Goal: Task Accomplishment & Management: Complete application form

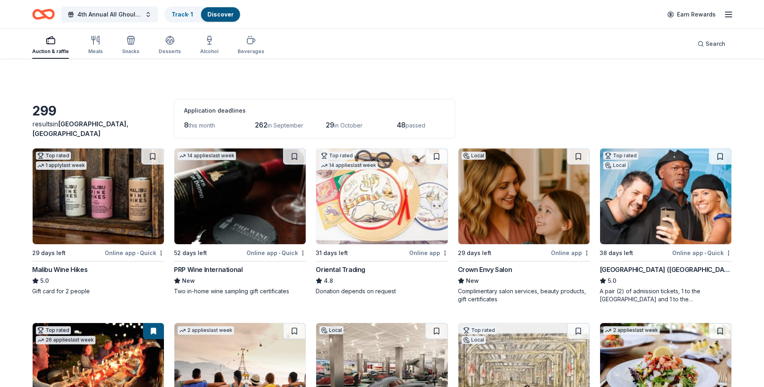
scroll to position [685, 0]
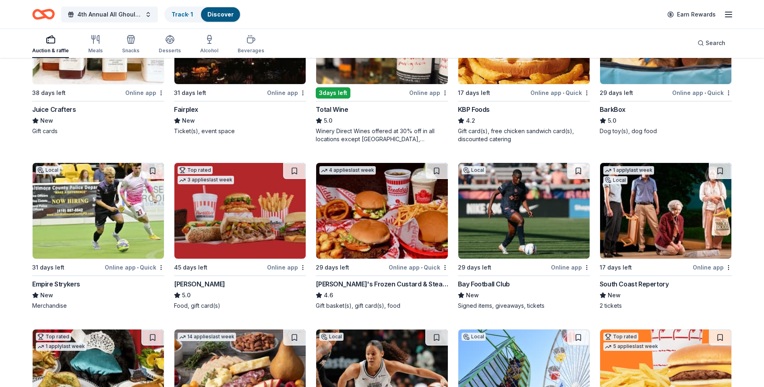
click at [672, 208] on img at bounding box center [665, 211] width 131 height 96
click at [498, 191] on img at bounding box center [523, 211] width 131 height 96
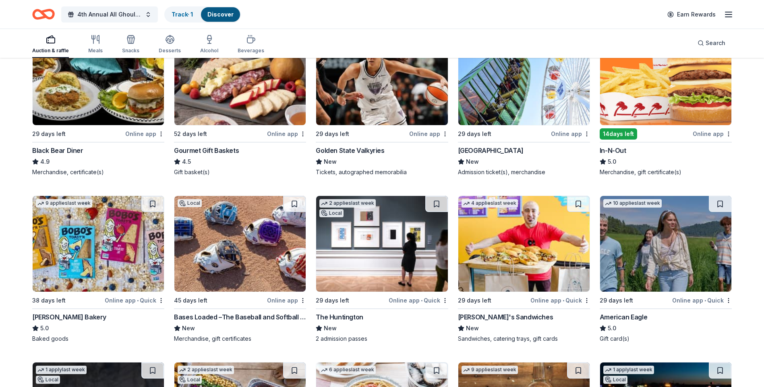
scroll to position [1000, 0]
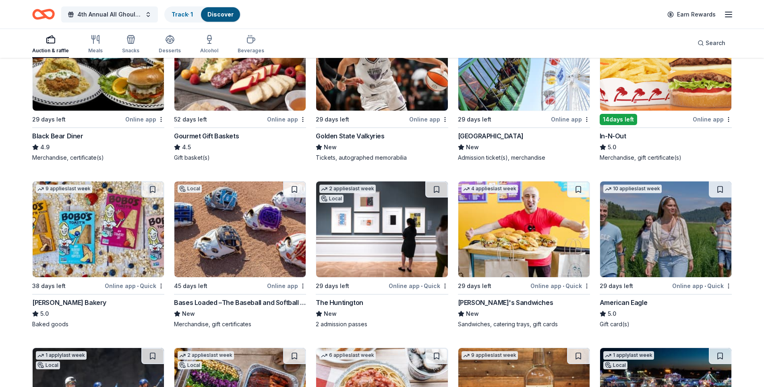
click at [226, 241] on img at bounding box center [239, 230] width 131 height 96
click at [669, 231] on img at bounding box center [665, 230] width 131 height 96
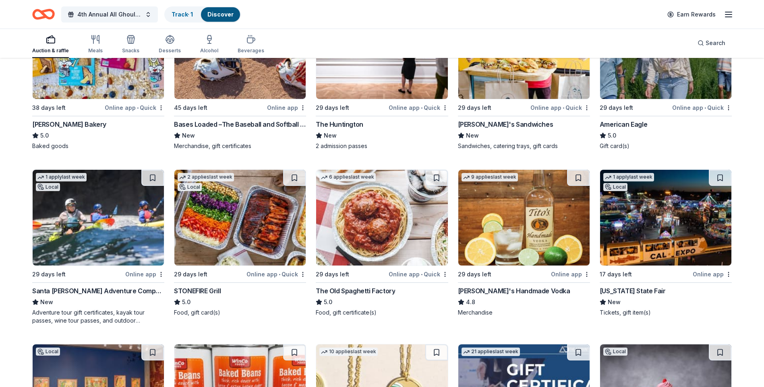
scroll to position [1180, 0]
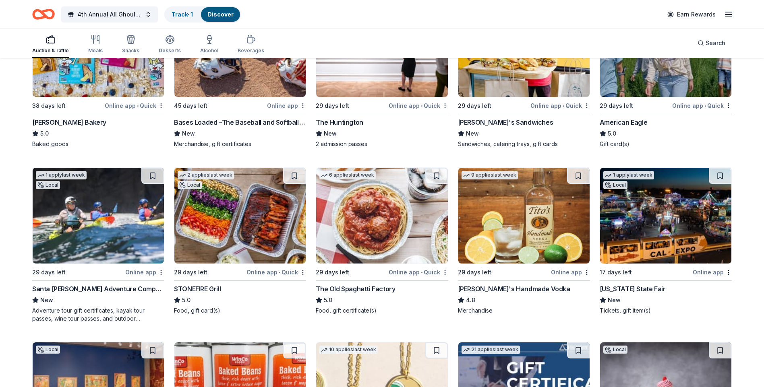
click at [522, 215] on img at bounding box center [523, 216] width 131 height 96
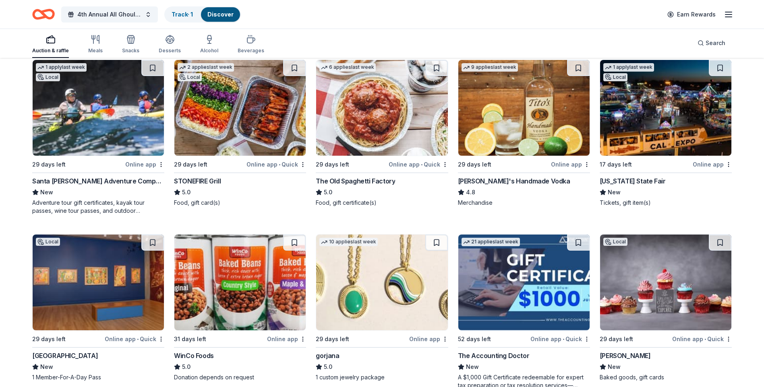
scroll to position [1301, 0]
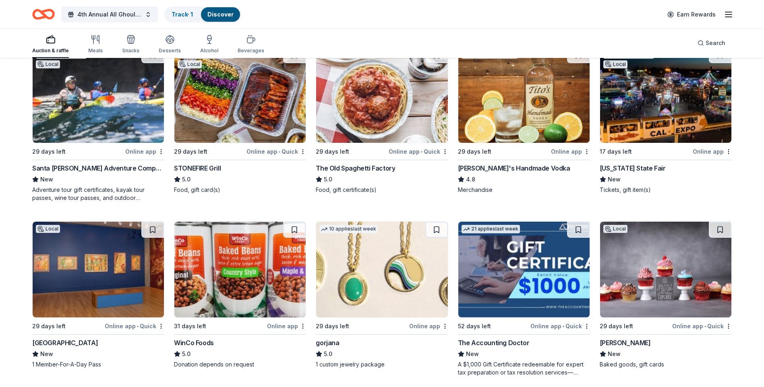
click at [671, 111] on img at bounding box center [665, 95] width 131 height 96
click at [388, 263] on img at bounding box center [381, 270] width 131 height 96
click at [533, 298] on img at bounding box center [523, 270] width 131 height 96
click at [88, 266] on img at bounding box center [98, 270] width 131 height 96
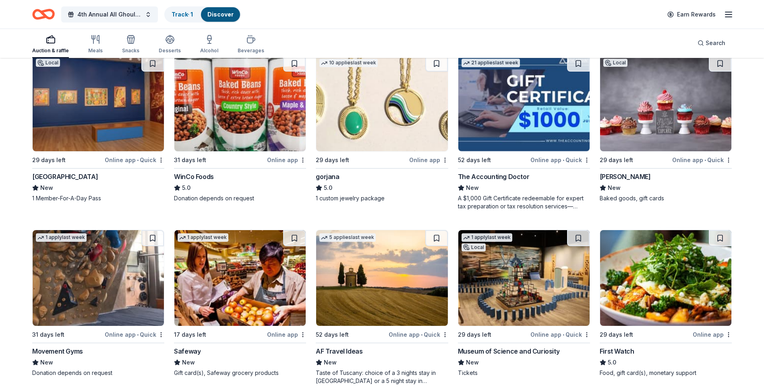
scroll to position [1502, 0]
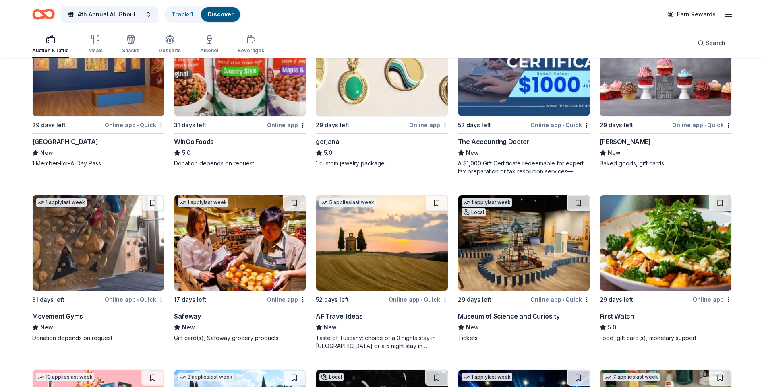
click at [119, 247] on img at bounding box center [98, 243] width 131 height 96
click at [379, 257] on img at bounding box center [381, 243] width 131 height 96
click at [500, 251] on img at bounding box center [523, 243] width 131 height 96
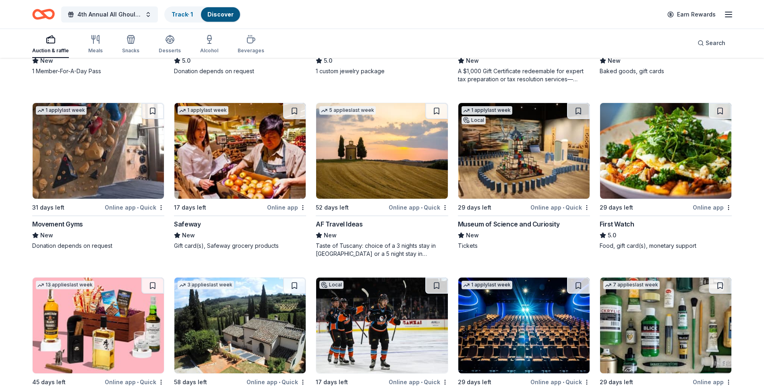
scroll to position [1664, 0]
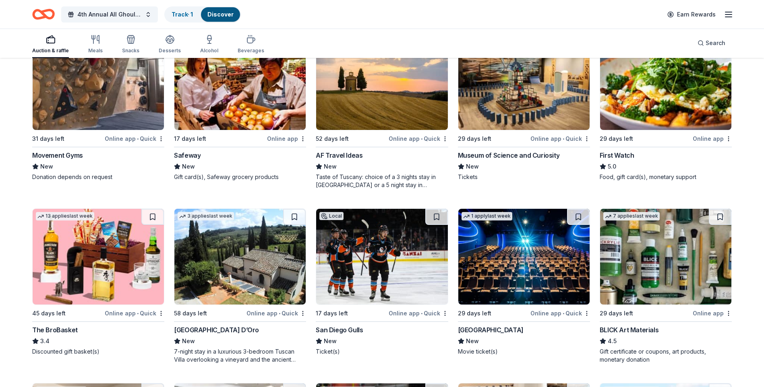
click at [255, 267] on img at bounding box center [239, 257] width 131 height 96
click at [524, 263] on img at bounding box center [523, 257] width 131 height 96
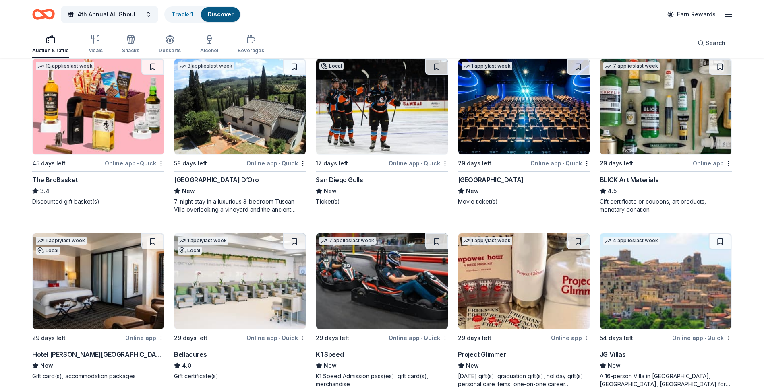
scroll to position [1865, 0]
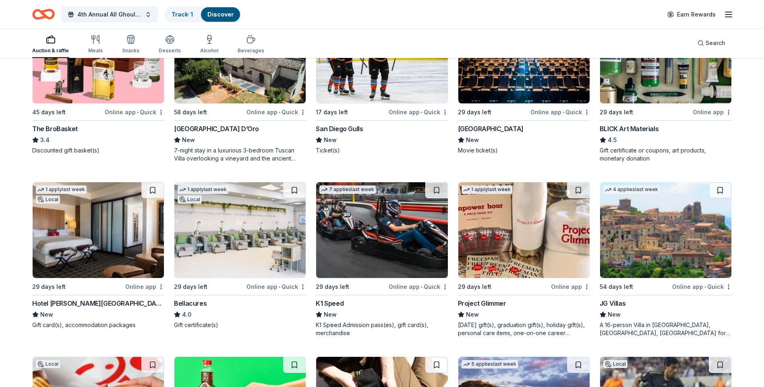
click at [535, 226] on img at bounding box center [523, 230] width 131 height 96
click at [245, 237] on img at bounding box center [239, 230] width 131 height 96
click at [375, 226] on img at bounding box center [381, 230] width 131 height 96
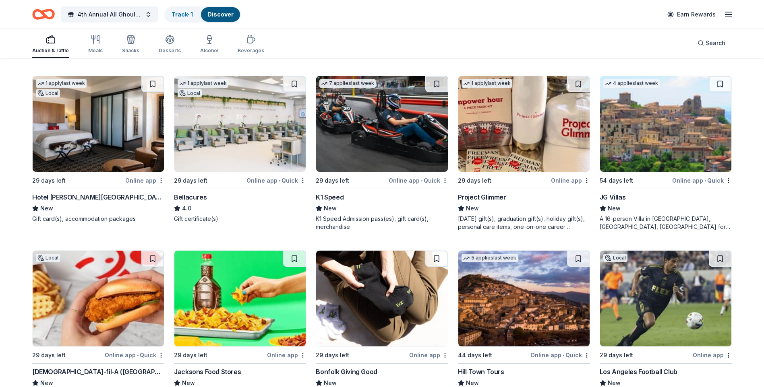
scroll to position [2026, 0]
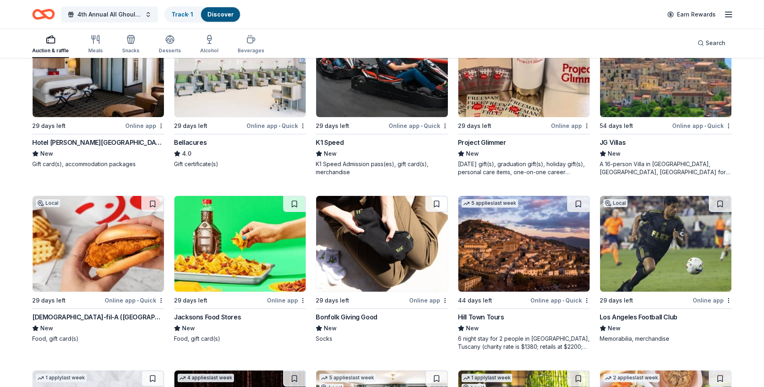
click at [677, 249] on img at bounding box center [665, 244] width 131 height 96
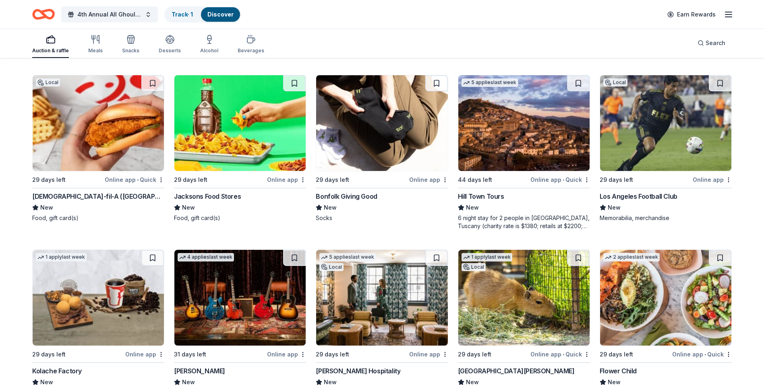
scroll to position [2187, 0]
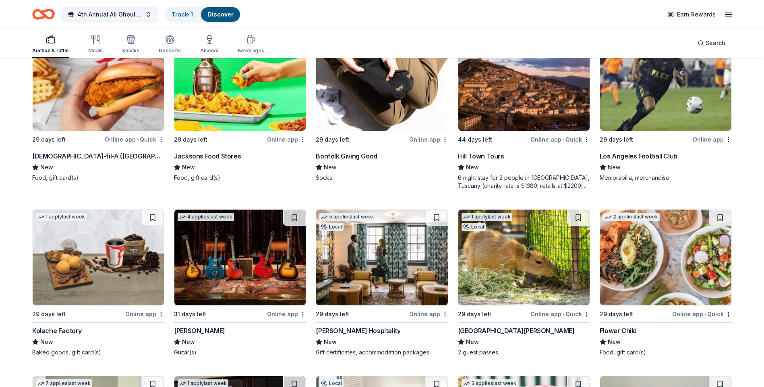
click at [245, 256] on img at bounding box center [239, 258] width 131 height 96
click at [399, 259] on img at bounding box center [381, 258] width 131 height 96
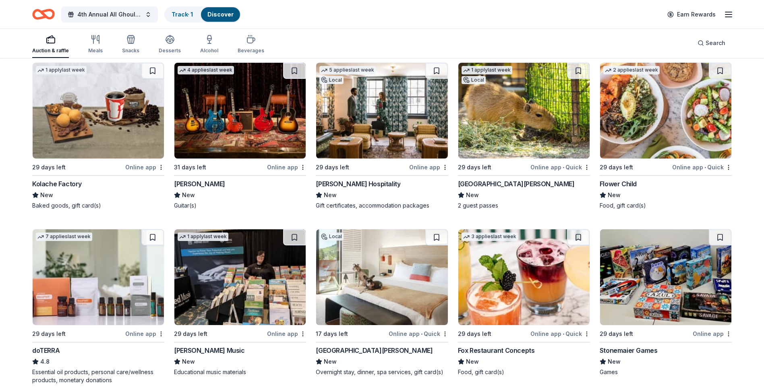
scroll to position [2389, 0]
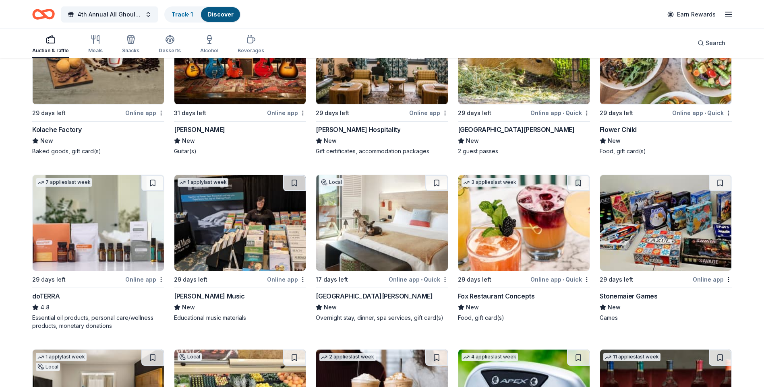
click at [74, 211] on img at bounding box center [98, 223] width 131 height 96
click at [364, 223] on img at bounding box center [381, 223] width 131 height 96
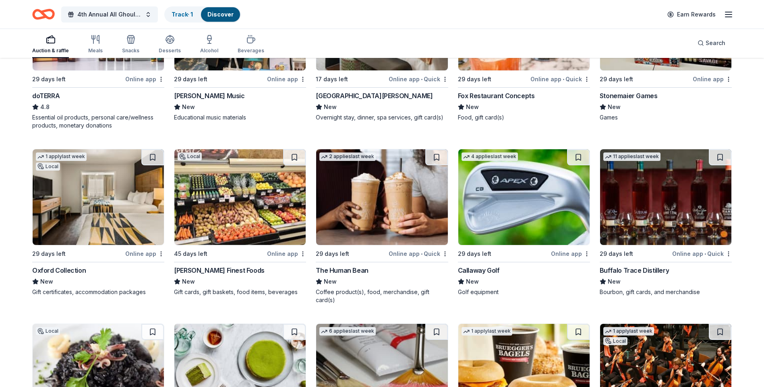
scroll to position [2590, 0]
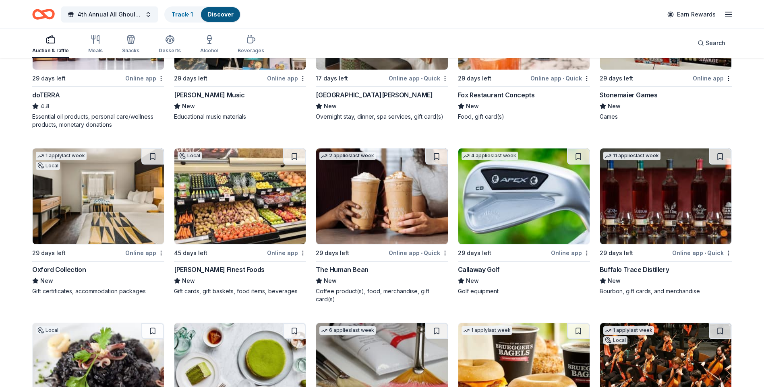
click at [484, 224] on img at bounding box center [523, 197] width 131 height 96
click at [676, 203] on img at bounding box center [665, 197] width 131 height 96
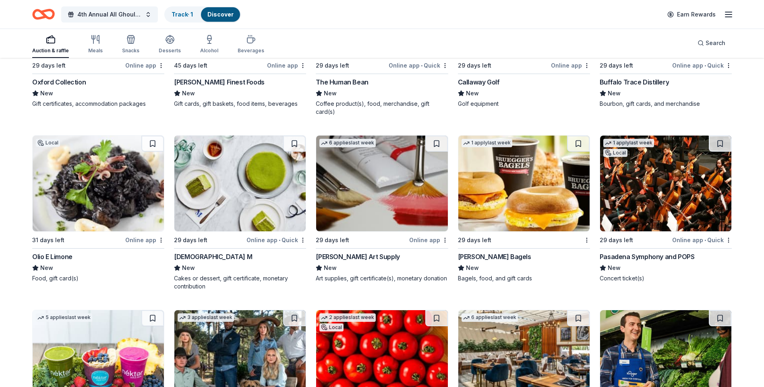
scroll to position [2791, 0]
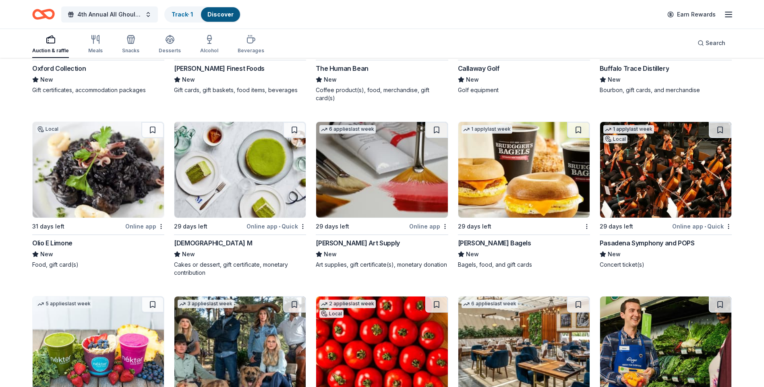
click at [679, 184] on img at bounding box center [665, 170] width 131 height 96
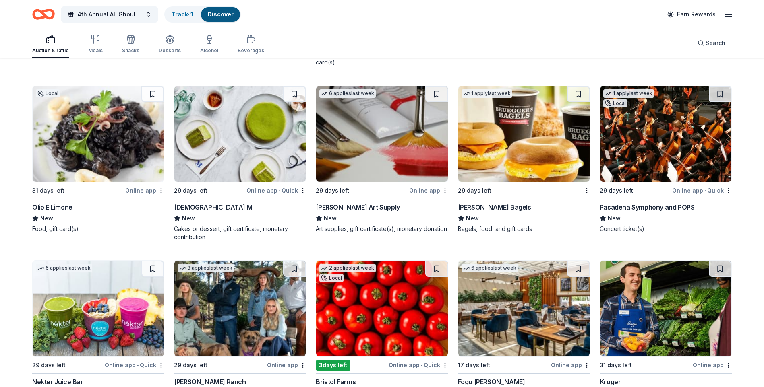
scroll to position [2920, 0]
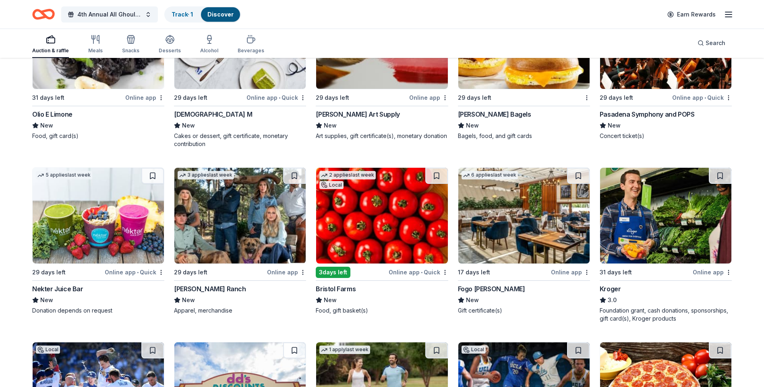
click at [223, 220] on img at bounding box center [239, 216] width 131 height 96
click at [375, 231] on img at bounding box center [381, 216] width 131 height 96
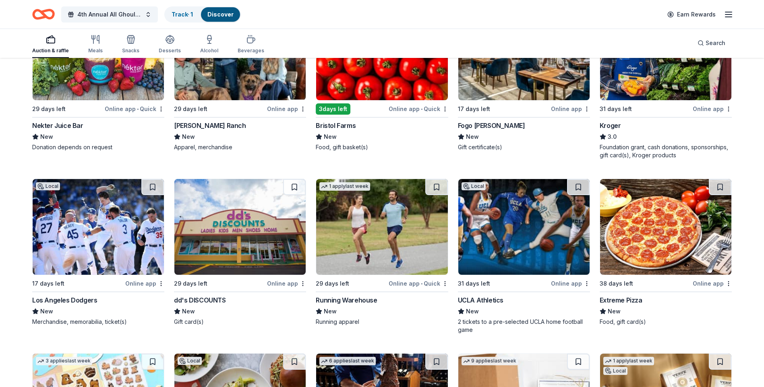
scroll to position [3122, 0]
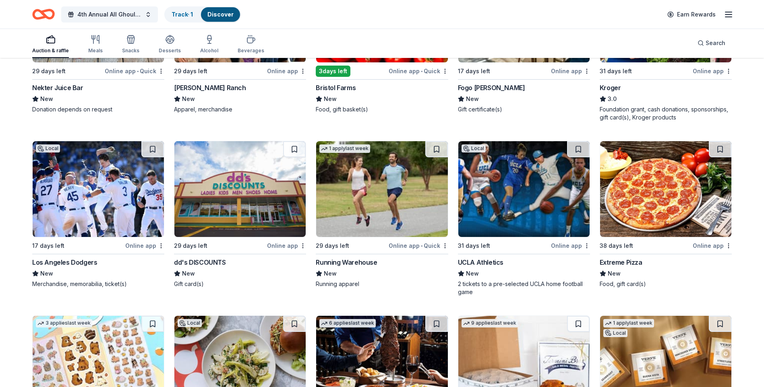
click at [75, 214] on img at bounding box center [98, 189] width 131 height 96
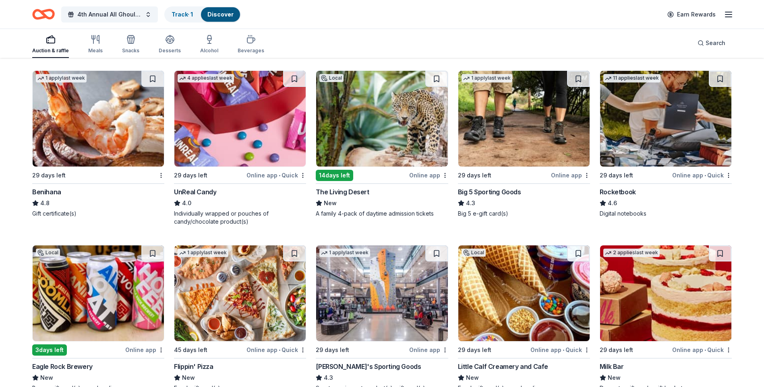
scroll to position [3544, 0]
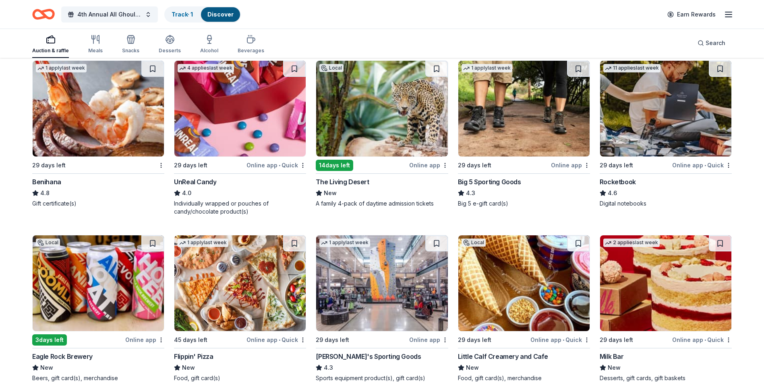
click at [660, 111] on img at bounding box center [665, 109] width 131 height 96
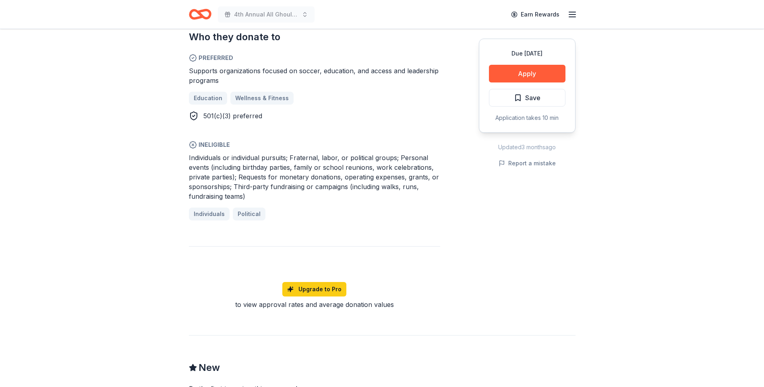
scroll to position [524, 0]
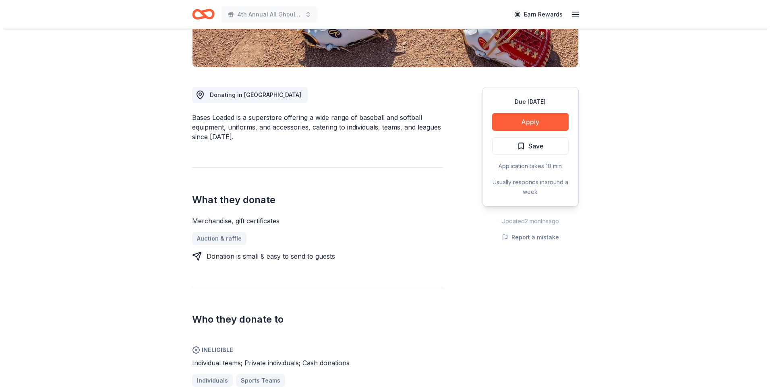
scroll to position [201, 0]
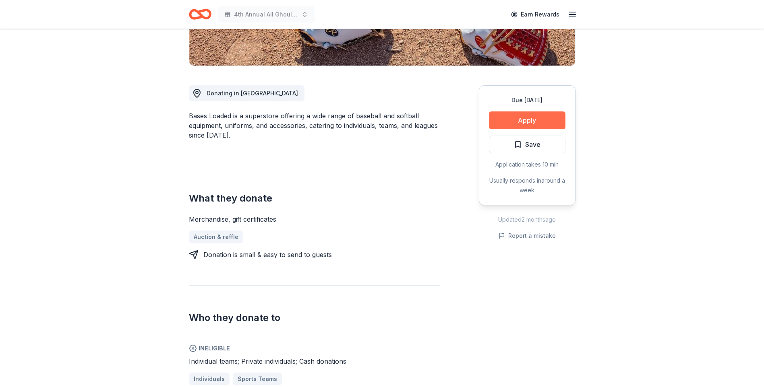
click at [553, 116] on button "Apply" at bounding box center [527, 121] width 77 height 18
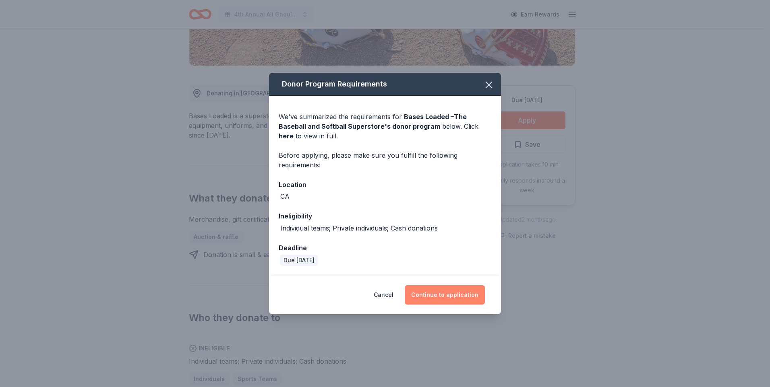
click at [450, 288] on button "Continue to application" at bounding box center [445, 295] width 80 height 19
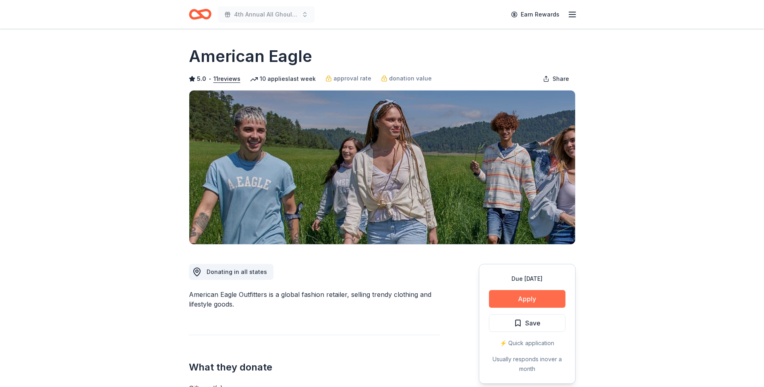
click at [528, 298] on button "Apply" at bounding box center [527, 299] width 77 height 18
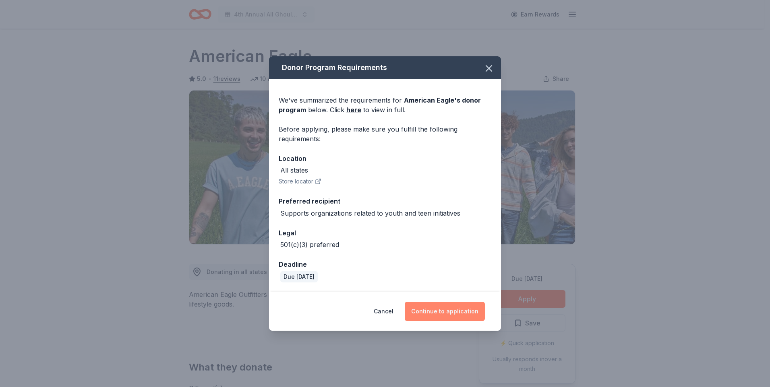
click at [465, 311] on button "Continue to application" at bounding box center [445, 311] width 80 height 19
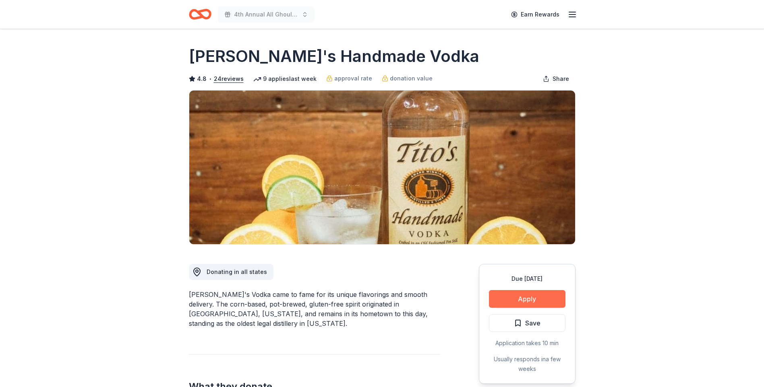
click at [545, 303] on button "Apply" at bounding box center [527, 299] width 77 height 18
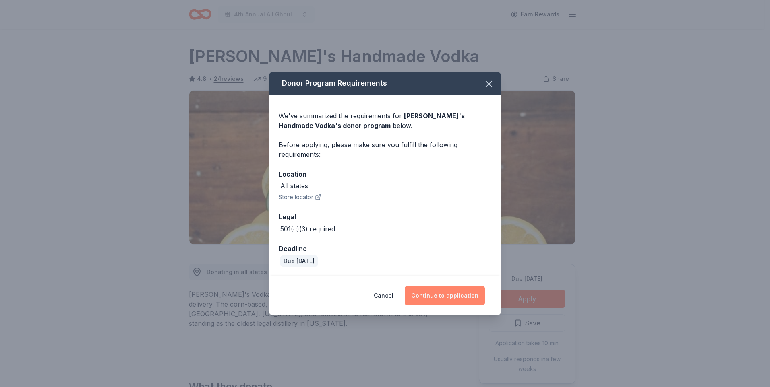
click at [453, 299] on button "Continue to application" at bounding box center [445, 295] width 80 height 19
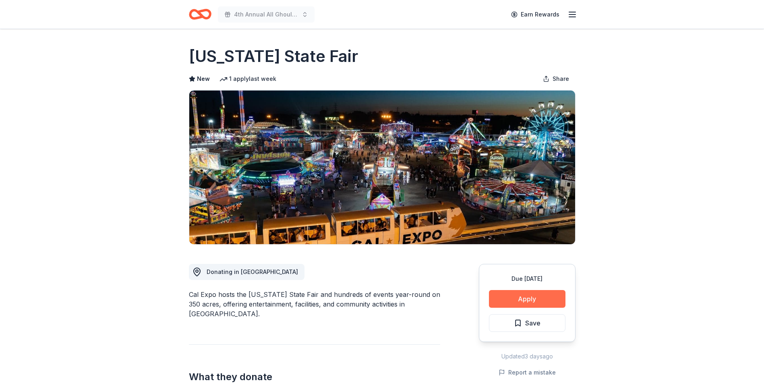
click at [546, 298] on button "Apply" at bounding box center [527, 299] width 77 height 18
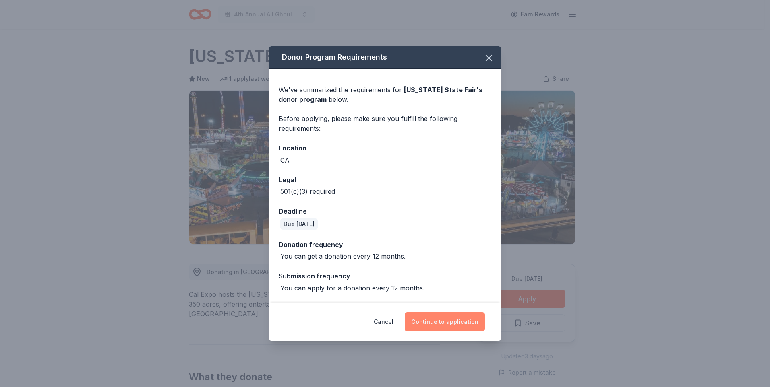
click at [466, 322] on button "Continue to application" at bounding box center [445, 322] width 80 height 19
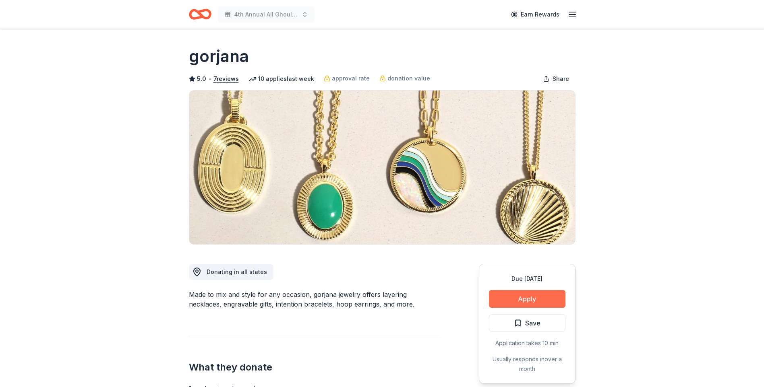
click at [538, 298] on button "Apply" at bounding box center [527, 299] width 77 height 18
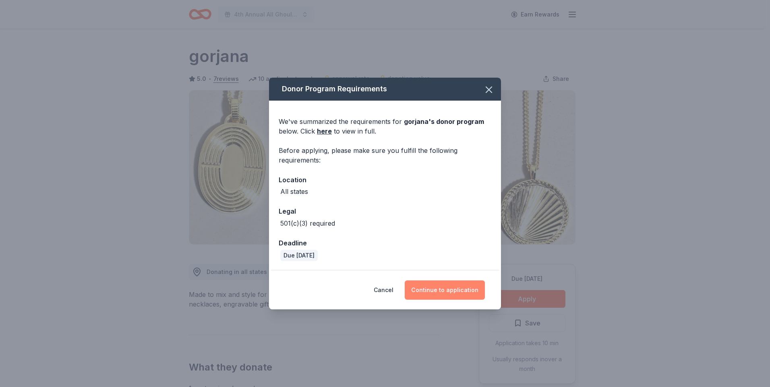
click at [456, 288] on button "Continue to application" at bounding box center [445, 290] width 80 height 19
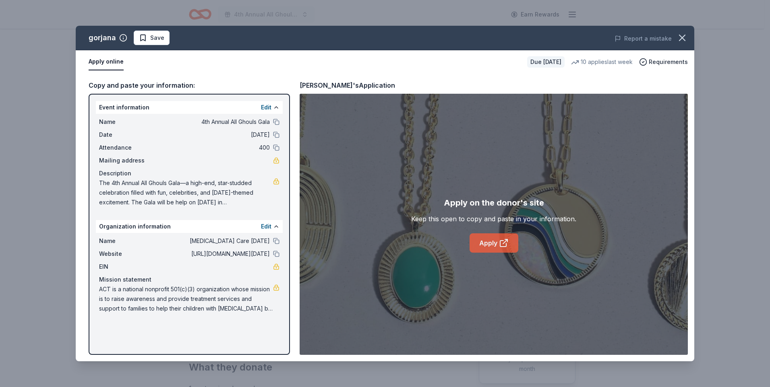
click at [497, 245] on link "Apply" at bounding box center [494, 243] width 49 height 19
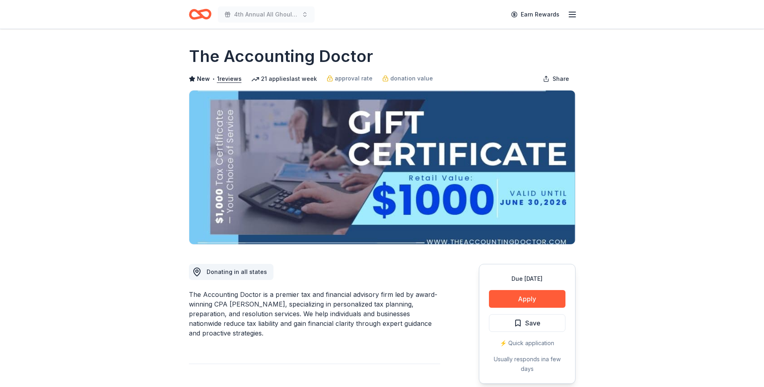
click at [531, 299] on button "Apply" at bounding box center [527, 299] width 77 height 18
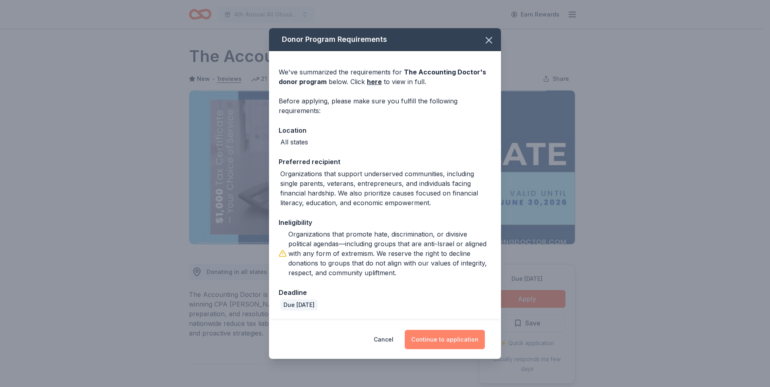
click at [449, 337] on button "Continue to application" at bounding box center [445, 339] width 80 height 19
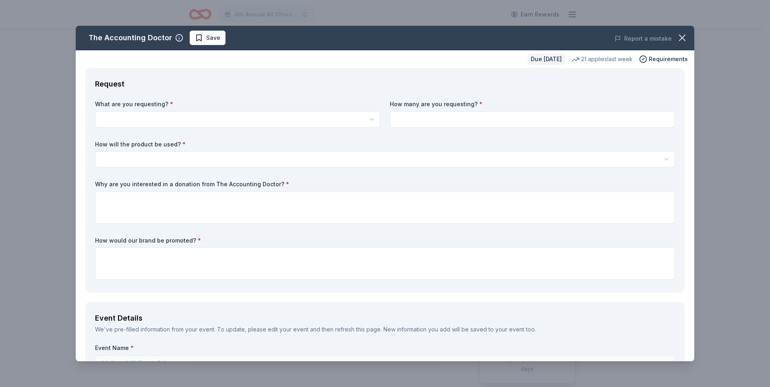
click at [677, 39] on icon "button" at bounding box center [682, 37] width 11 height 11
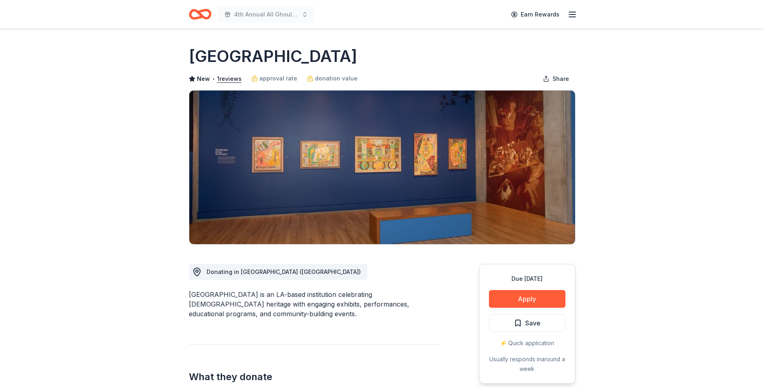
click at [530, 296] on button "Apply" at bounding box center [527, 299] width 77 height 18
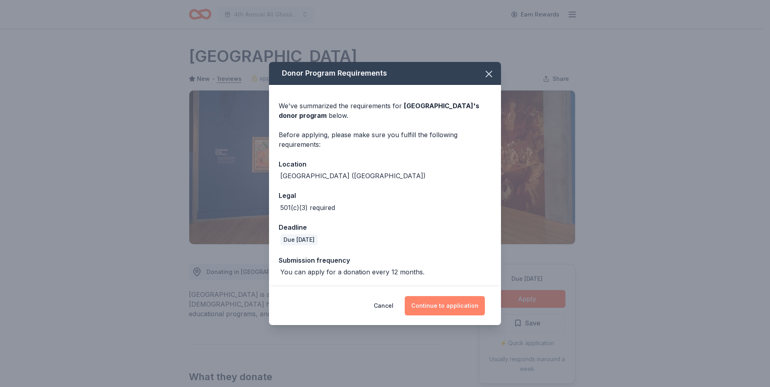
click at [458, 308] on button "Continue to application" at bounding box center [445, 305] width 80 height 19
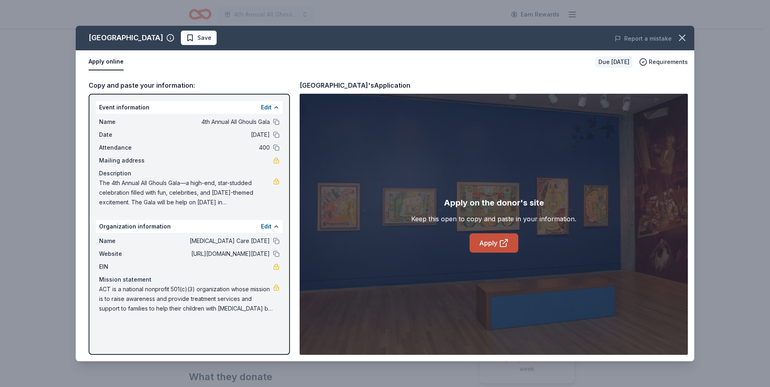
click at [492, 244] on link "Apply" at bounding box center [494, 243] width 49 height 19
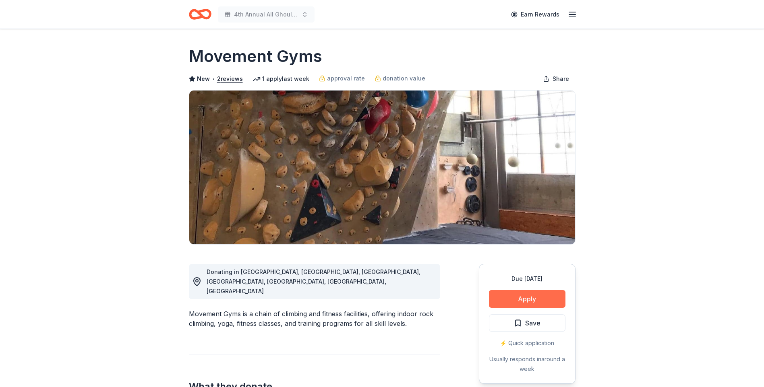
click at [525, 296] on button "Apply" at bounding box center [527, 299] width 77 height 18
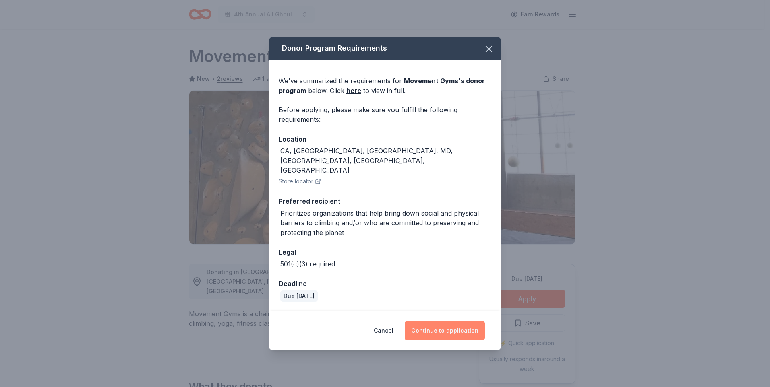
click at [456, 323] on button "Continue to application" at bounding box center [445, 330] width 80 height 19
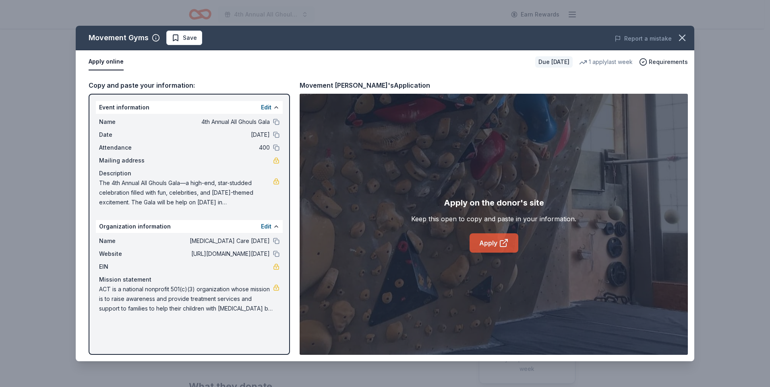
click at [489, 240] on link "Apply" at bounding box center [494, 243] width 49 height 19
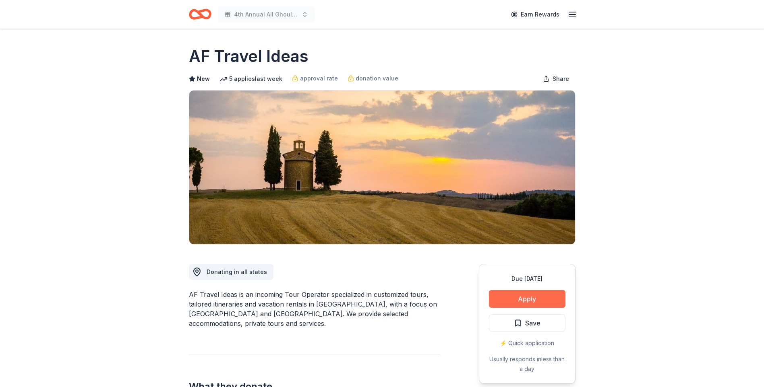
click at [523, 294] on button "Apply" at bounding box center [527, 299] width 77 height 18
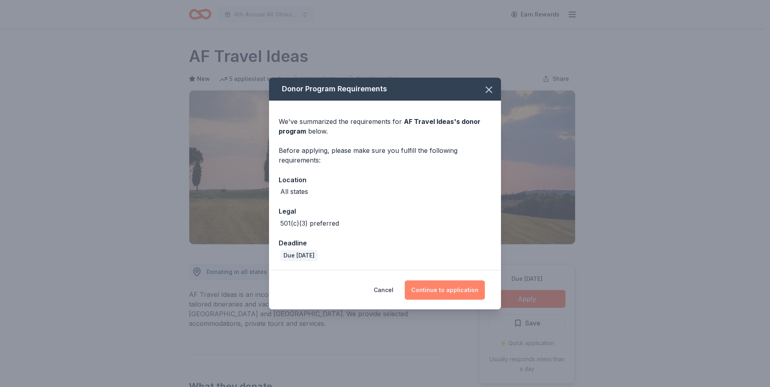
click at [443, 288] on button "Continue to application" at bounding box center [445, 290] width 80 height 19
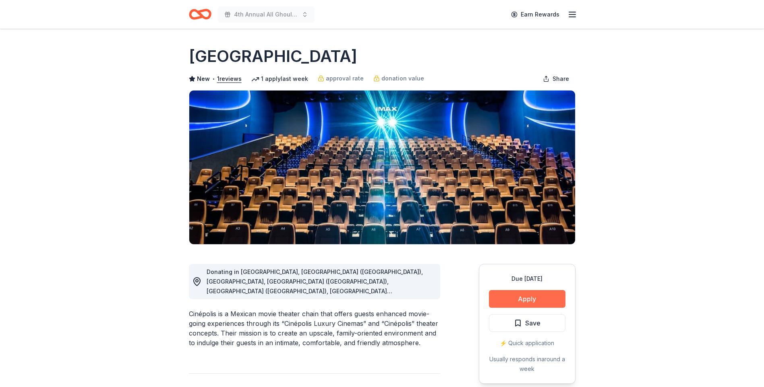
click at [525, 299] on button "Apply" at bounding box center [527, 299] width 77 height 18
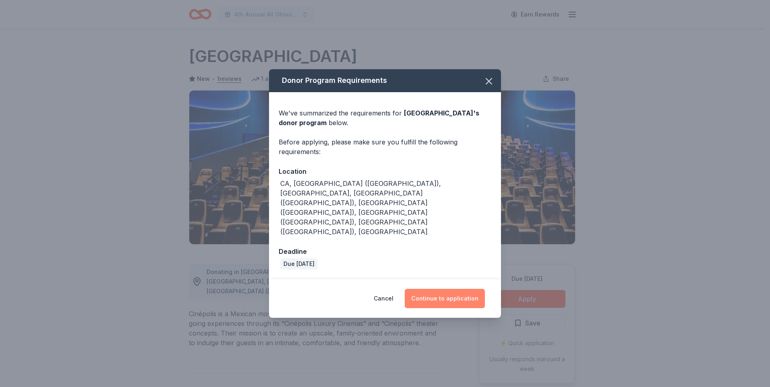
click at [457, 289] on button "Continue to application" at bounding box center [445, 298] width 80 height 19
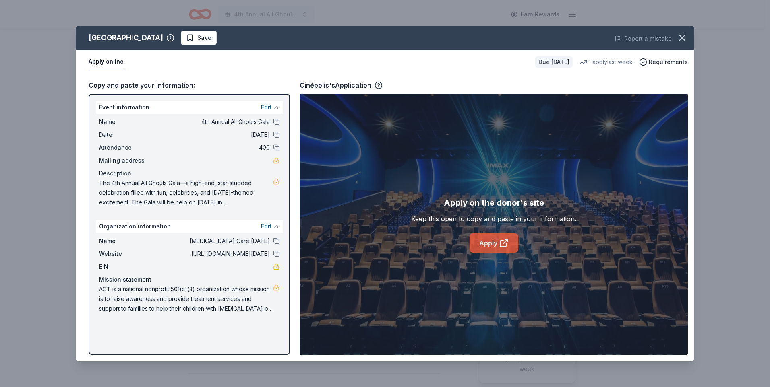
click at [489, 245] on link "Apply" at bounding box center [494, 243] width 49 height 19
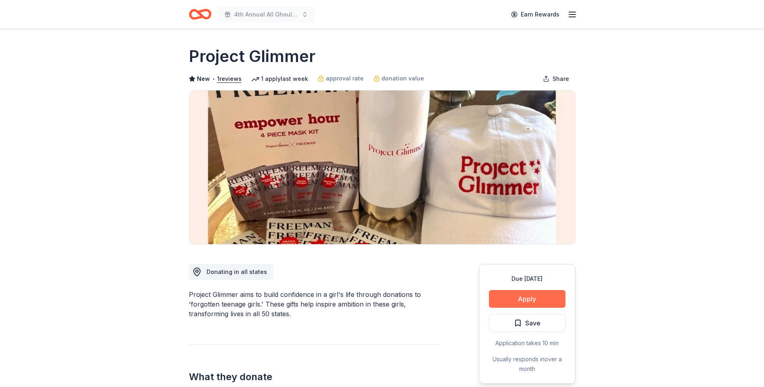
click at [536, 291] on button "Apply" at bounding box center [527, 299] width 77 height 18
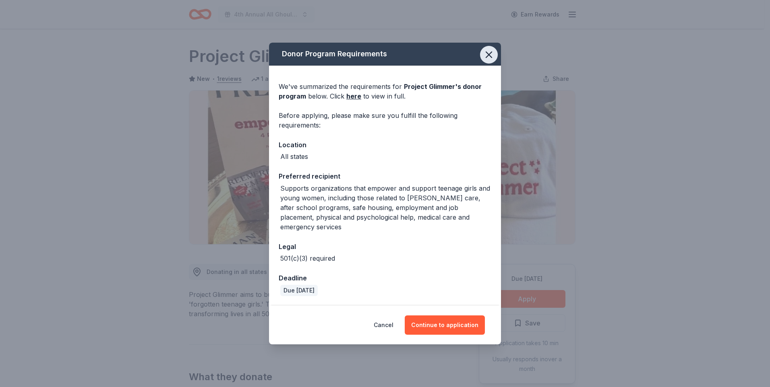
click at [489, 56] on icon "button" at bounding box center [488, 54] width 11 height 11
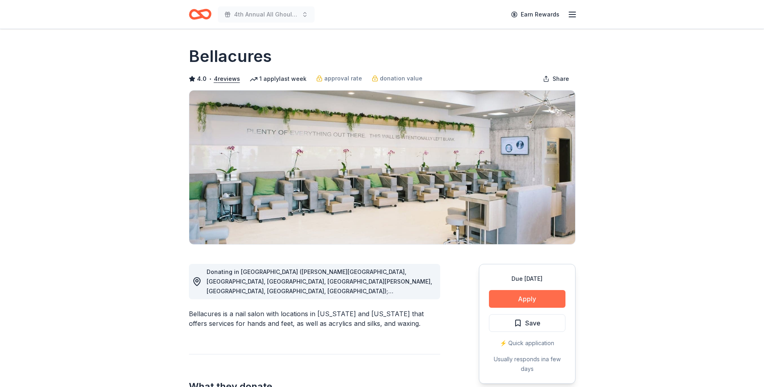
click at [526, 297] on button "Apply" at bounding box center [527, 299] width 77 height 18
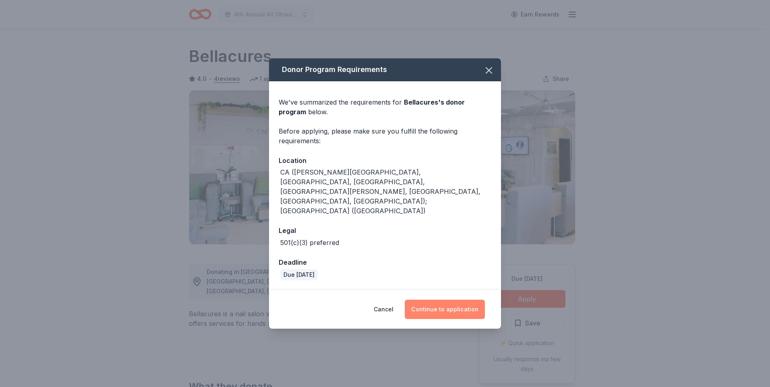
click at [457, 300] on button "Continue to application" at bounding box center [445, 309] width 80 height 19
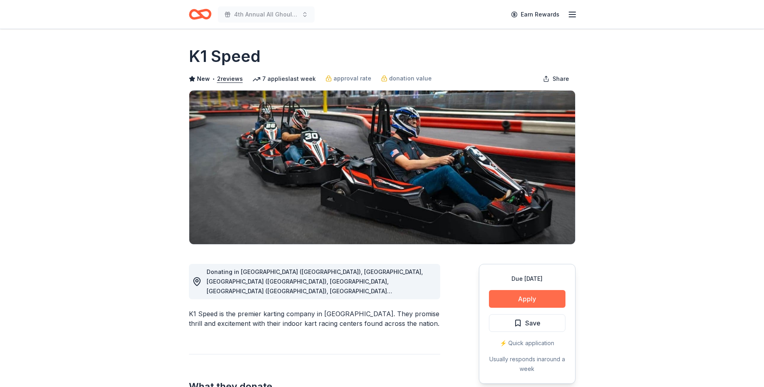
click at [522, 297] on button "Apply" at bounding box center [527, 299] width 77 height 18
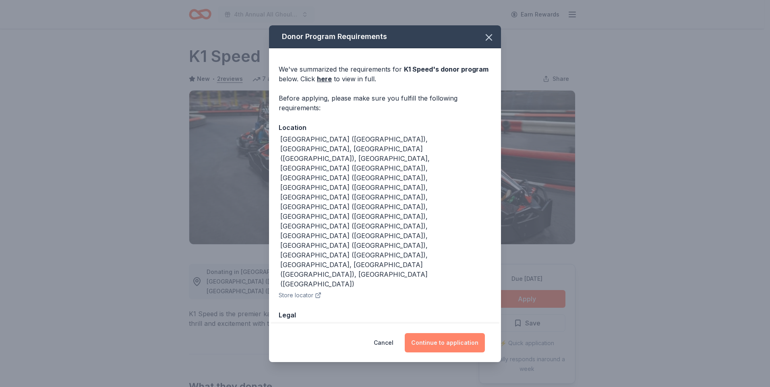
click at [457, 334] on button "Continue to application" at bounding box center [445, 343] width 80 height 19
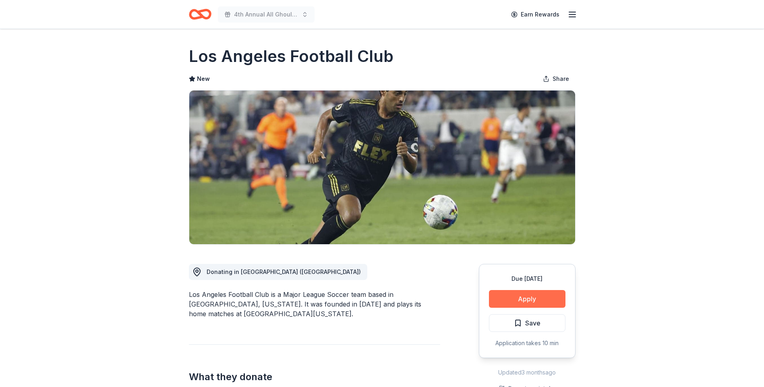
click at [542, 300] on button "Apply" at bounding box center [527, 299] width 77 height 18
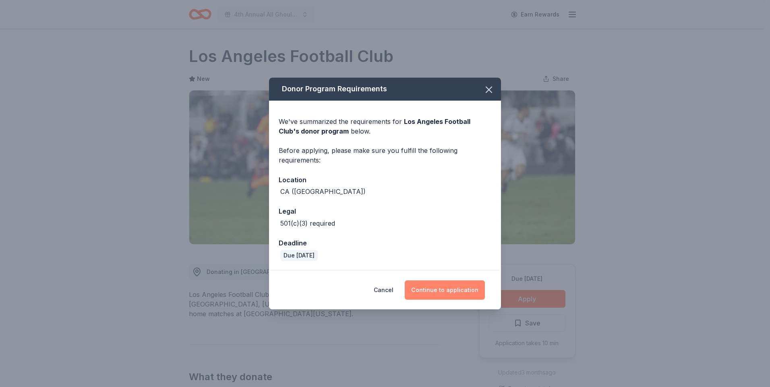
click at [453, 291] on button "Continue to application" at bounding box center [445, 290] width 80 height 19
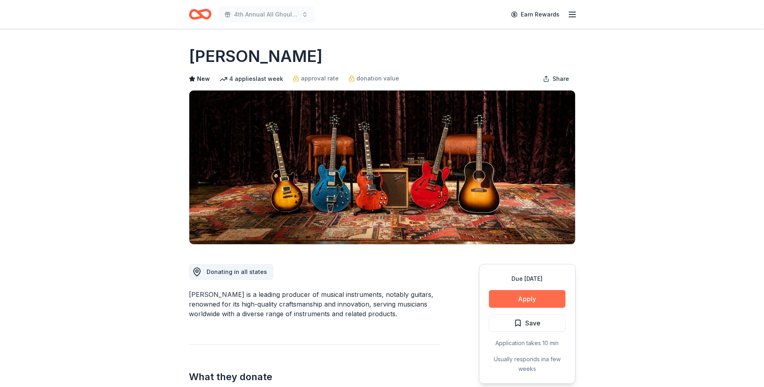
click at [542, 296] on button "Apply" at bounding box center [527, 299] width 77 height 18
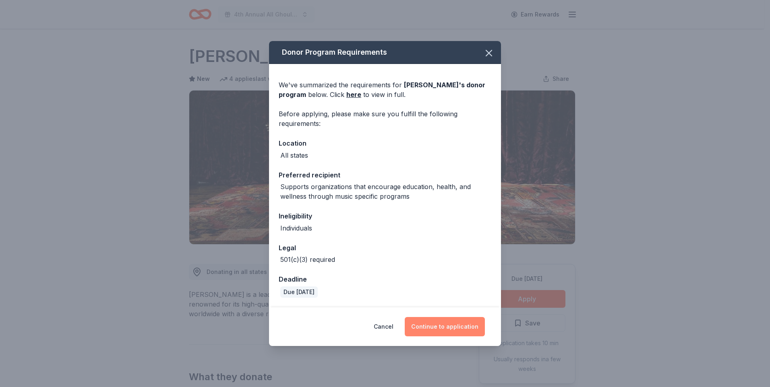
click at [461, 321] on button "Continue to application" at bounding box center [445, 326] width 80 height 19
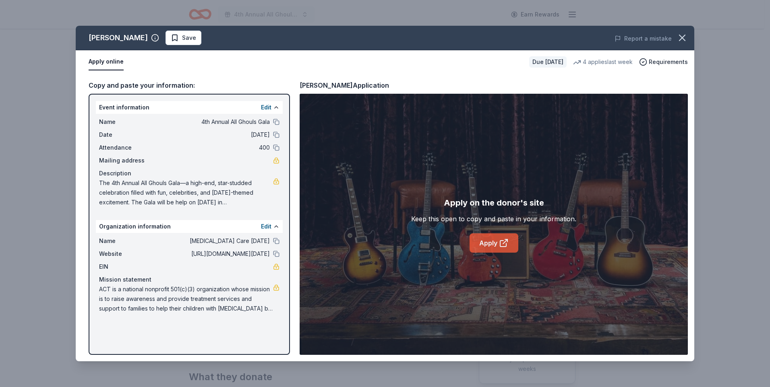
click at [485, 246] on link "Apply" at bounding box center [494, 243] width 49 height 19
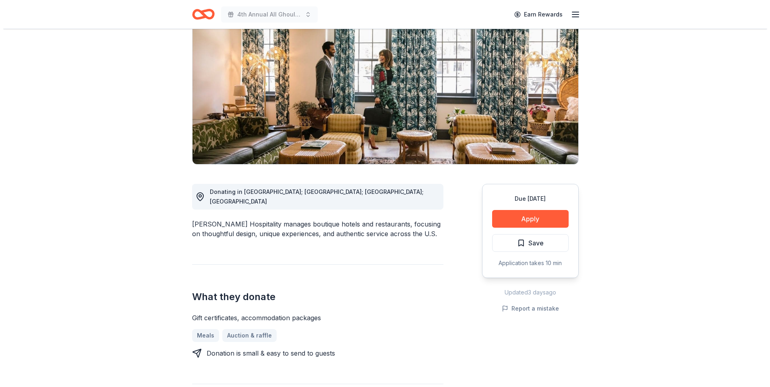
scroll to position [81, 0]
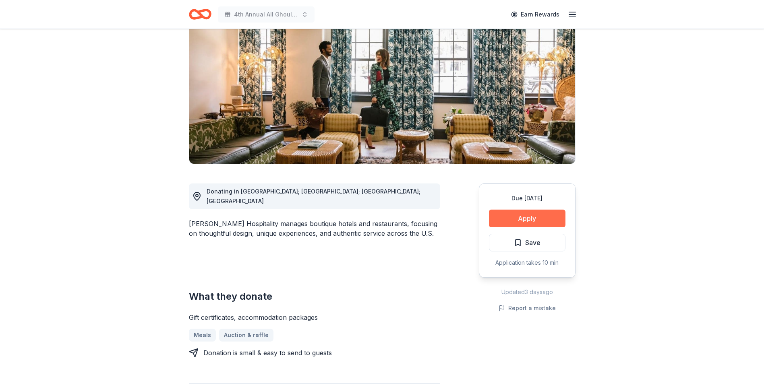
click at [524, 225] on button "Apply" at bounding box center [527, 219] width 77 height 18
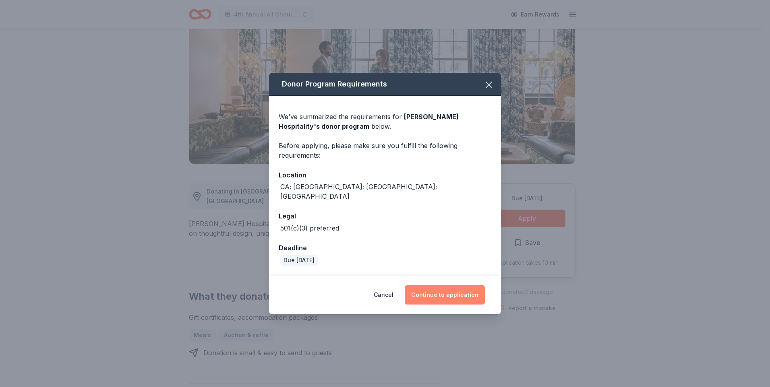
click at [448, 291] on button "Continue to application" at bounding box center [445, 295] width 80 height 19
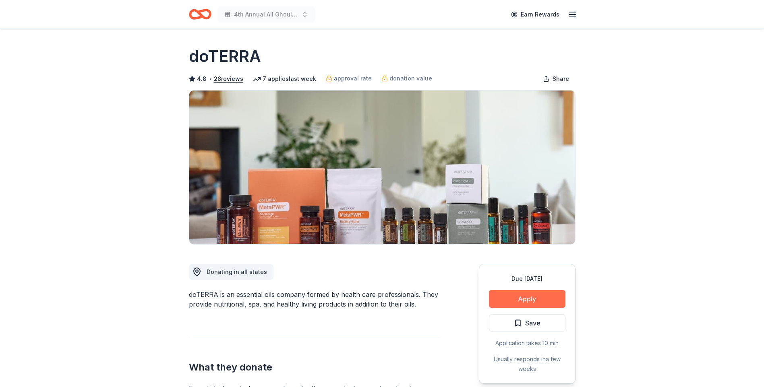
click at [526, 296] on button "Apply" at bounding box center [527, 299] width 77 height 18
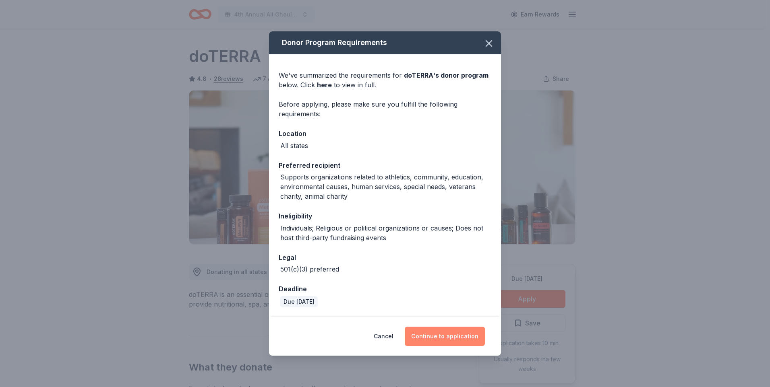
click at [445, 329] on button "Continue to application" at bounding box center [445, 336] width 80 height 19
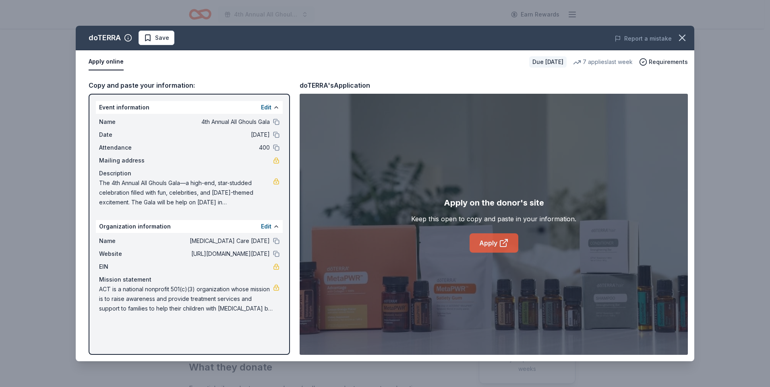
click at [485, 241] on link "Apply" at bounding box center [494, 243] width 49 height 19
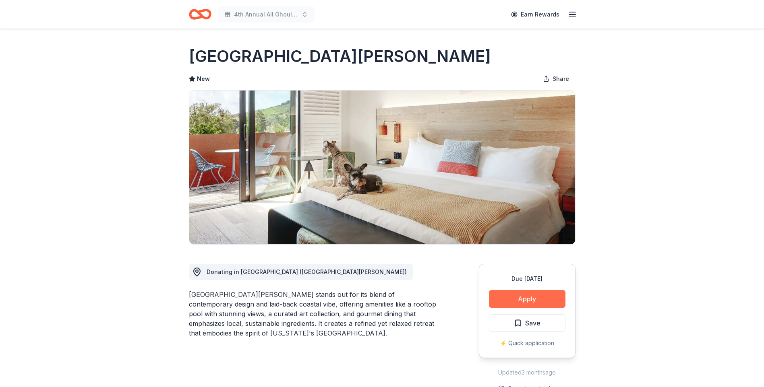
click at [531, 299] on button "Apply" at bounding box center [527, 299] width 77 height 18
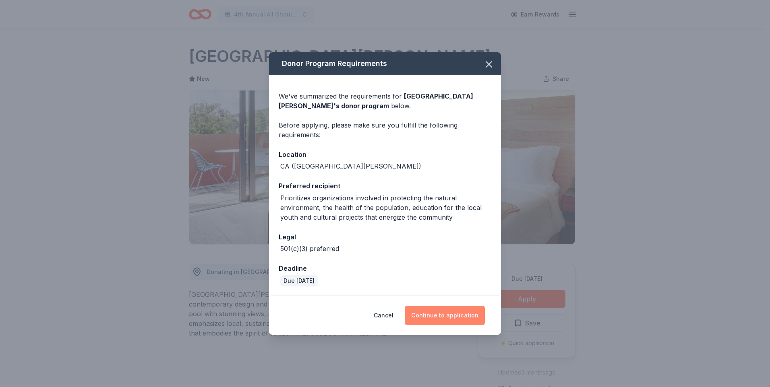
click at [460, 313] on button "Continue to application" at bounding box center [445, 315] width 80 height 19
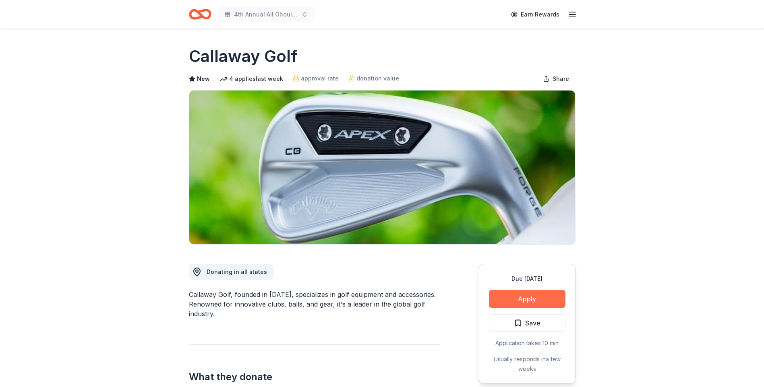
click at [537, 298] on button "Apply" at bounding box center [527, 299] width 77 height 18
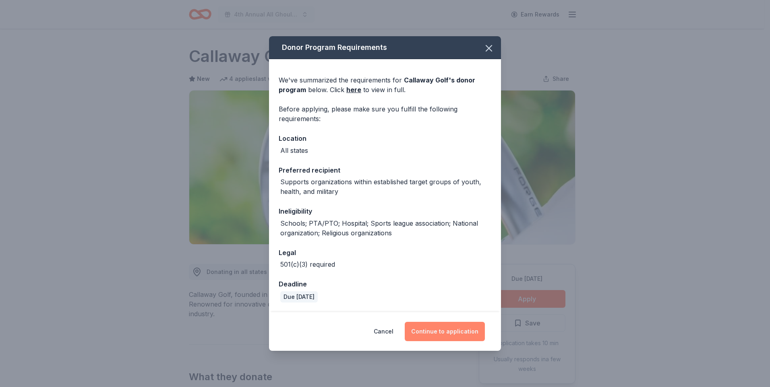
click at [456, 331] on button "Continue to application" at bounding box center [445, 331] width 80 height 19
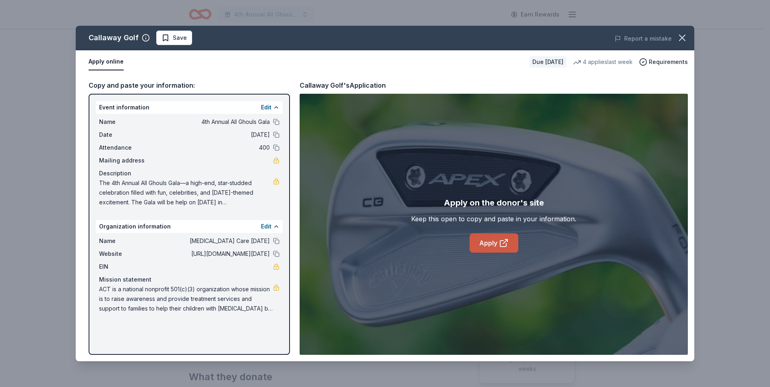
click at [487, 241] on link "Apply" at bounding box center [494, 243] width 49 height 19
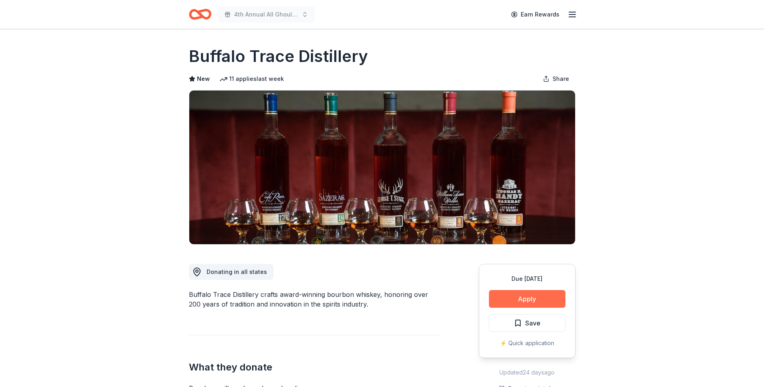
click at [518, 297] on button "Apply" at bounding box center [527, 299] width 77 height 18
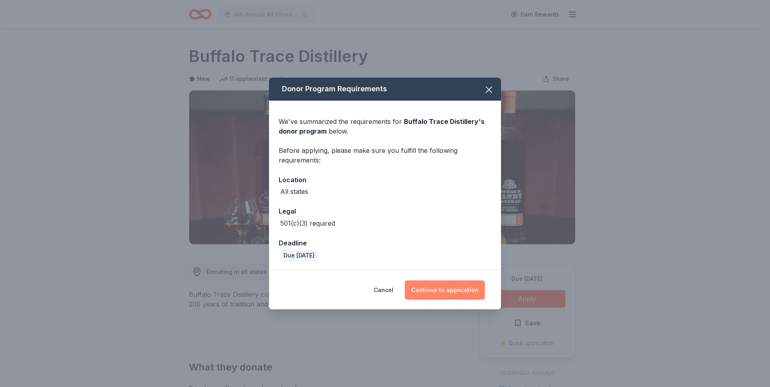
click at [445, 289] on button "Continue to application" at bounding box center [445, 290] width 80 height 19
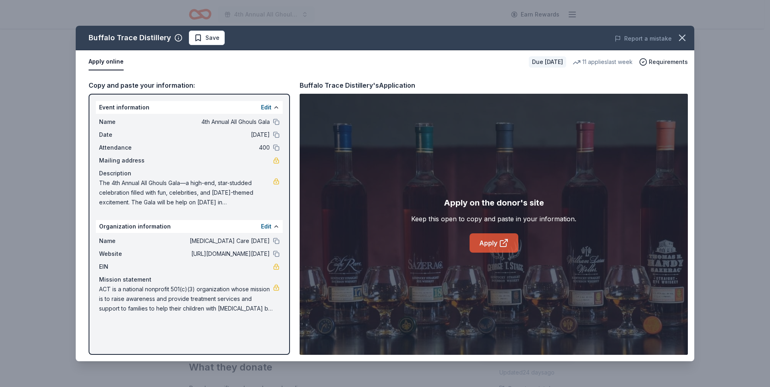
click at [486, 242] on link "Apply" at bounding box center [494, 243] width 49 height 19
click at [483, 241] on link "Apply" at bounding box center [494, 243] width 49 height 19
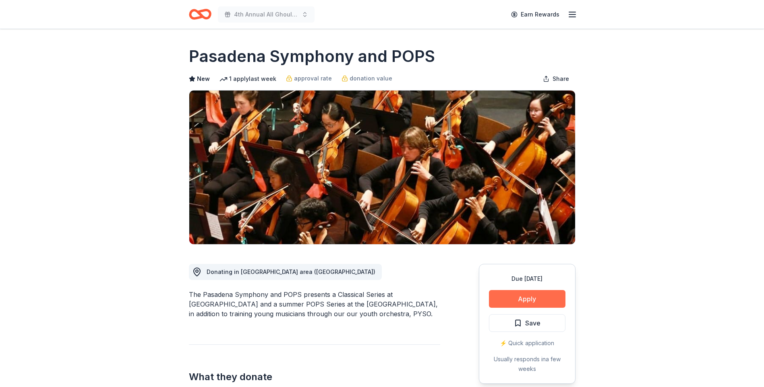
click at [539, 299] on button "Apply" at bounding box center [527, 299] width 77 height 18
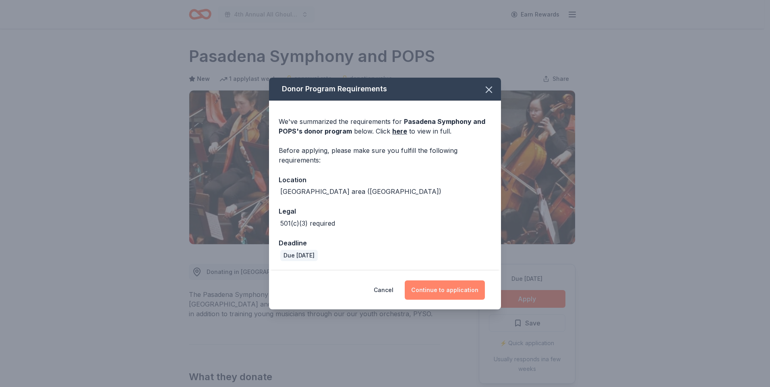
click at [444, 286] on button "Continue to application" at bounding box center [445, 290] width 80 height 19
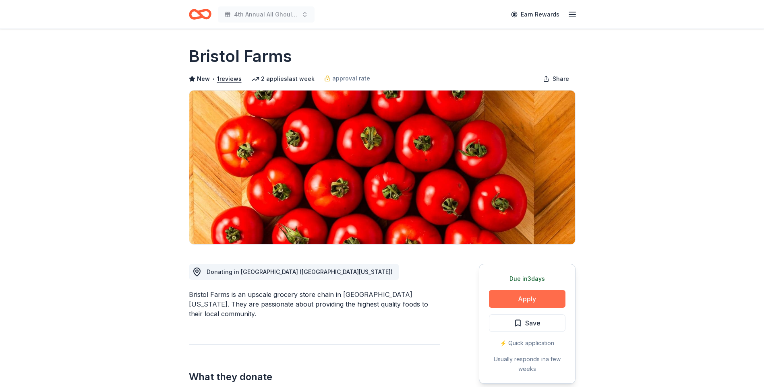
click at [551, 296] on button "Apply" at bounding box center [527, 299] width 77 height 18
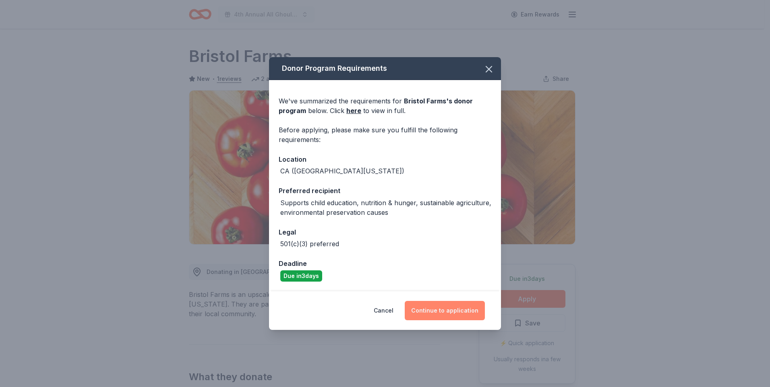
click at [456, 303] on button "Continue to application" at bounding box center [445, 310] width 80 height 19
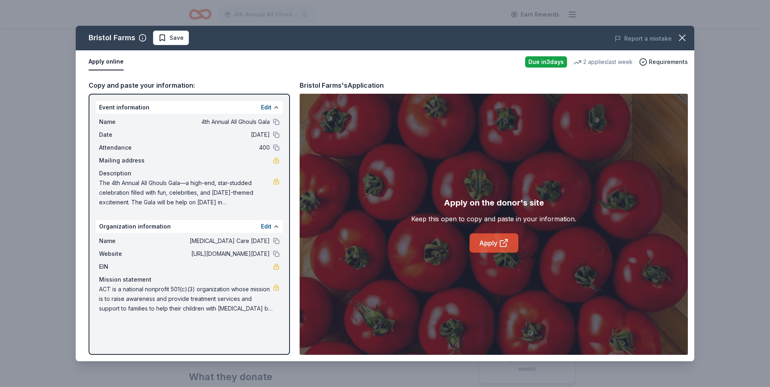
click at [492, 242] on link "Apply" at bounding box center [494, 243] width 49 height 19
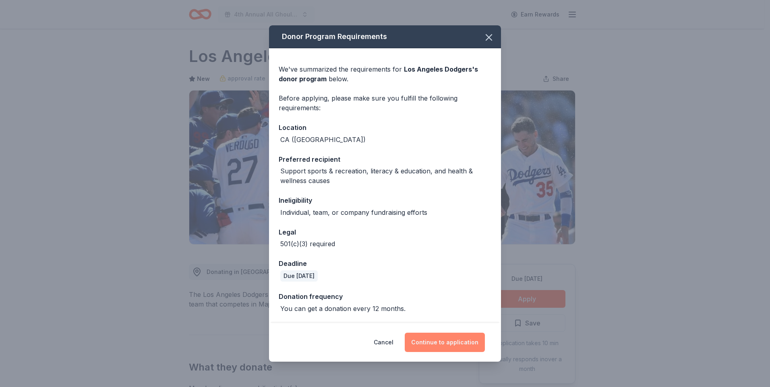
click at [449, 342] on button "Continue to application" at bounding box center [445, 342] width 80 height 19
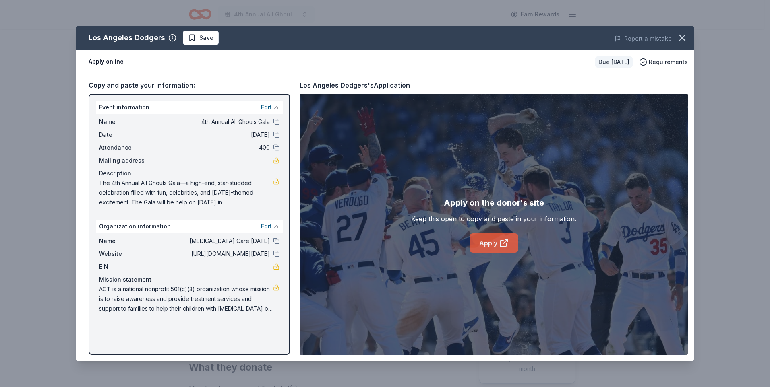
click at [495, 239] on link "Apply" at bounding box center [494, 243] width 49 height 19
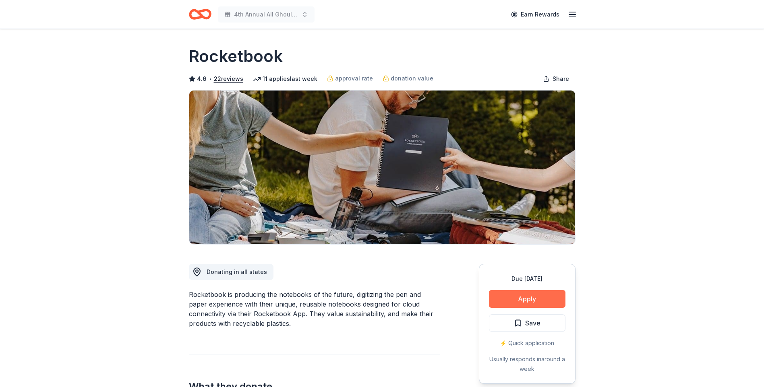
click at [529, 296] on button "Apply" at bounding box center [527, 299] width 77 height 18
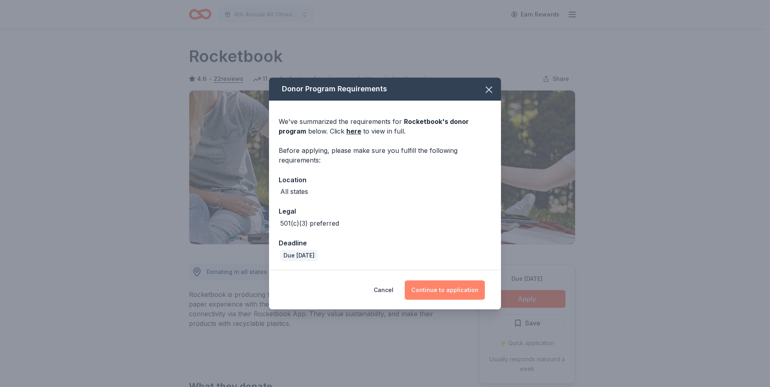
click at [457, 288] on button "Continue to application" at bounding box center [445, 290] width 80 height 19
